Goal: Navigation & Orientation: Find specific page/section

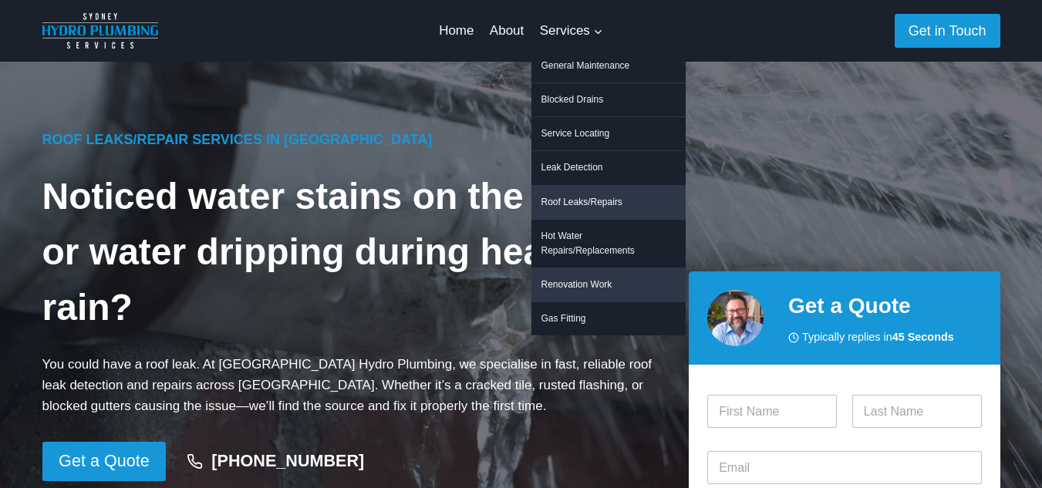
click at [598, 269] on link "Renovation Work" at bounding box center [609, 285] width 154 height 33
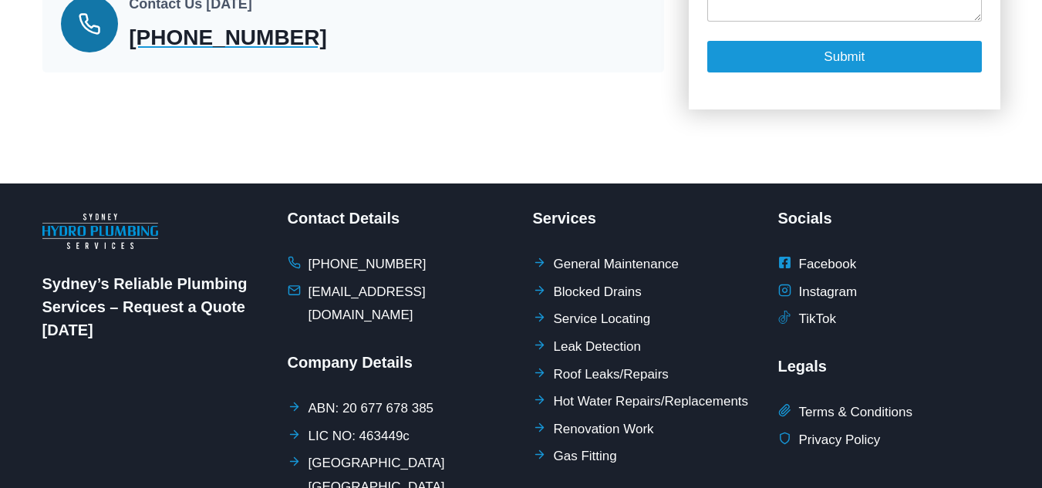
scroll to position [1774, 0]
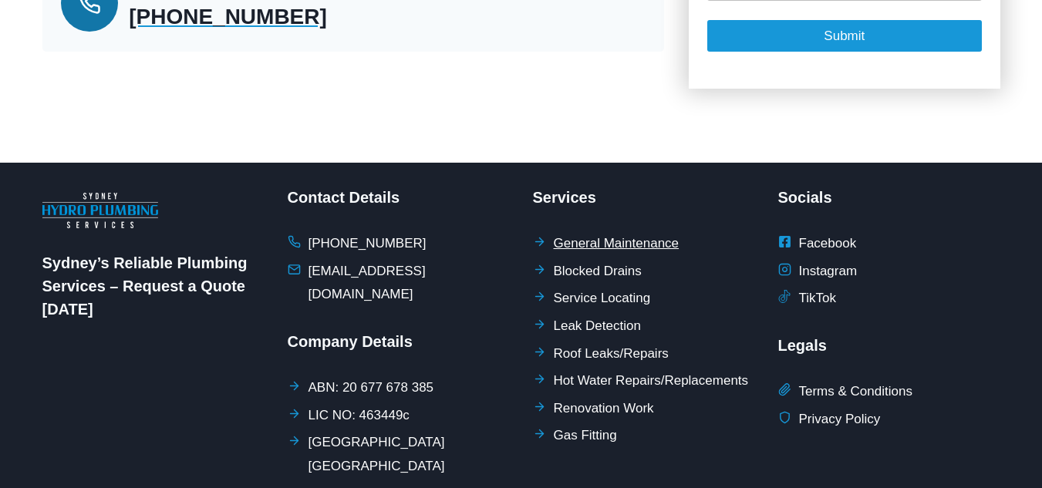
click at [633, 245] on span "General Maintenance" at bounding box center [617, 244] width 126 height 24
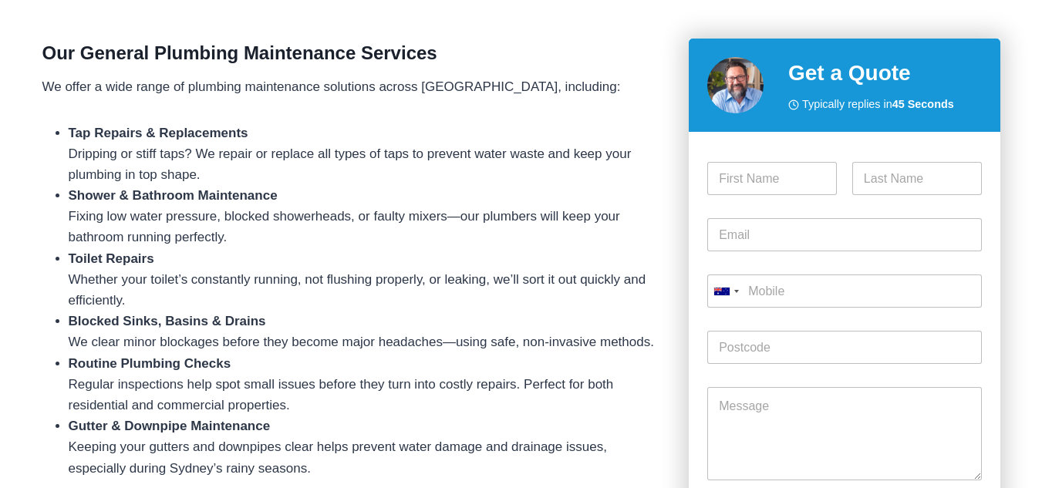
scroll to position [540, 0]
